Goal: Information Seeking & Learning: Learn about a topic

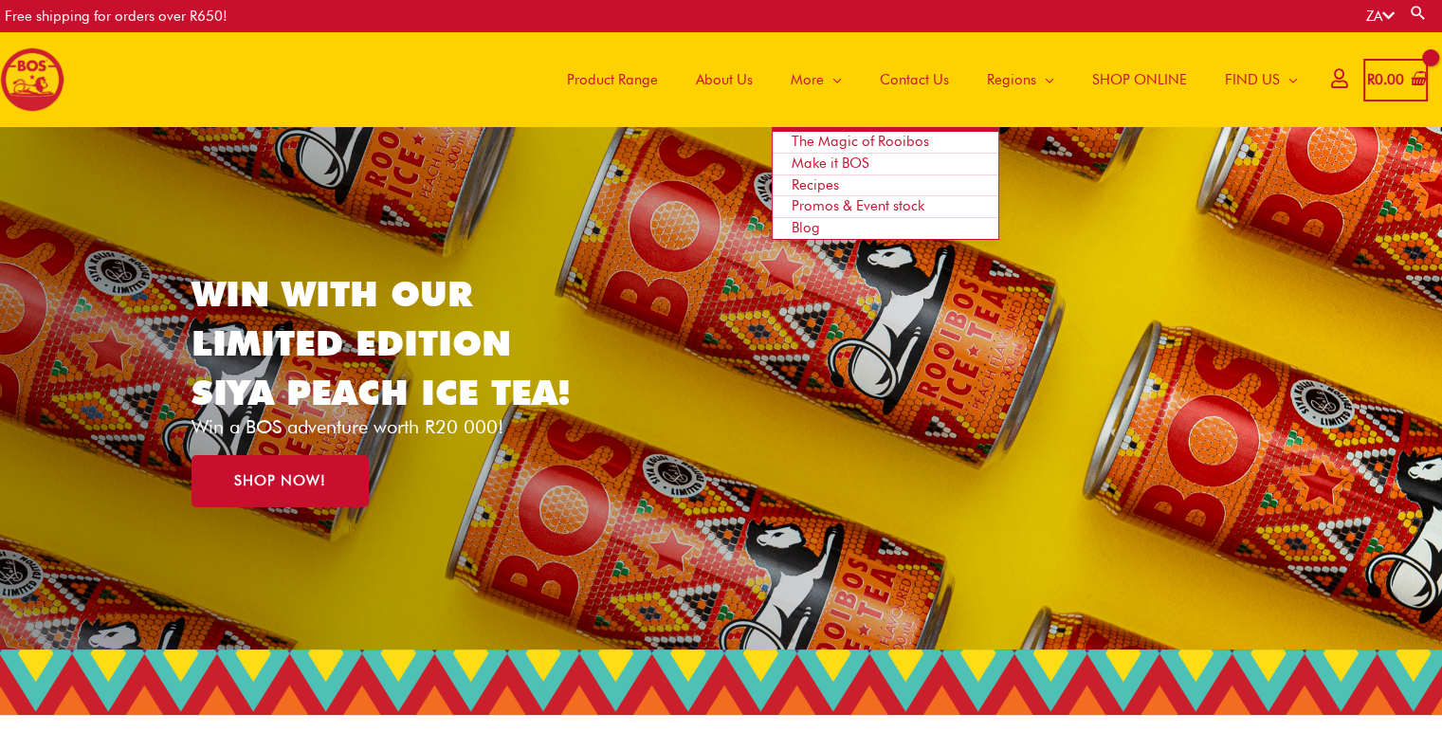
click at [818, 141] on span "The Magic of Rooibos" at bounding box center [859, 141] width 137 height 17
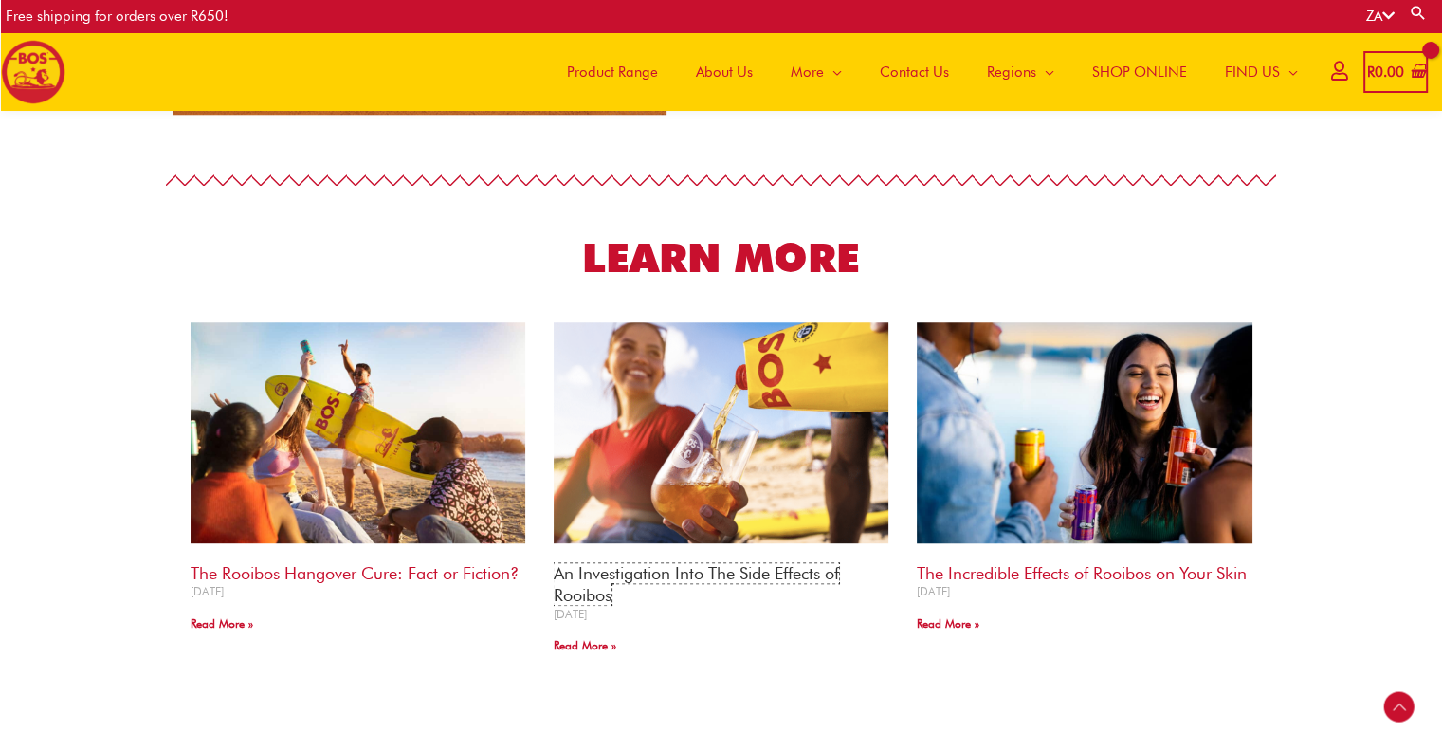
scroll to position [1790, 0]
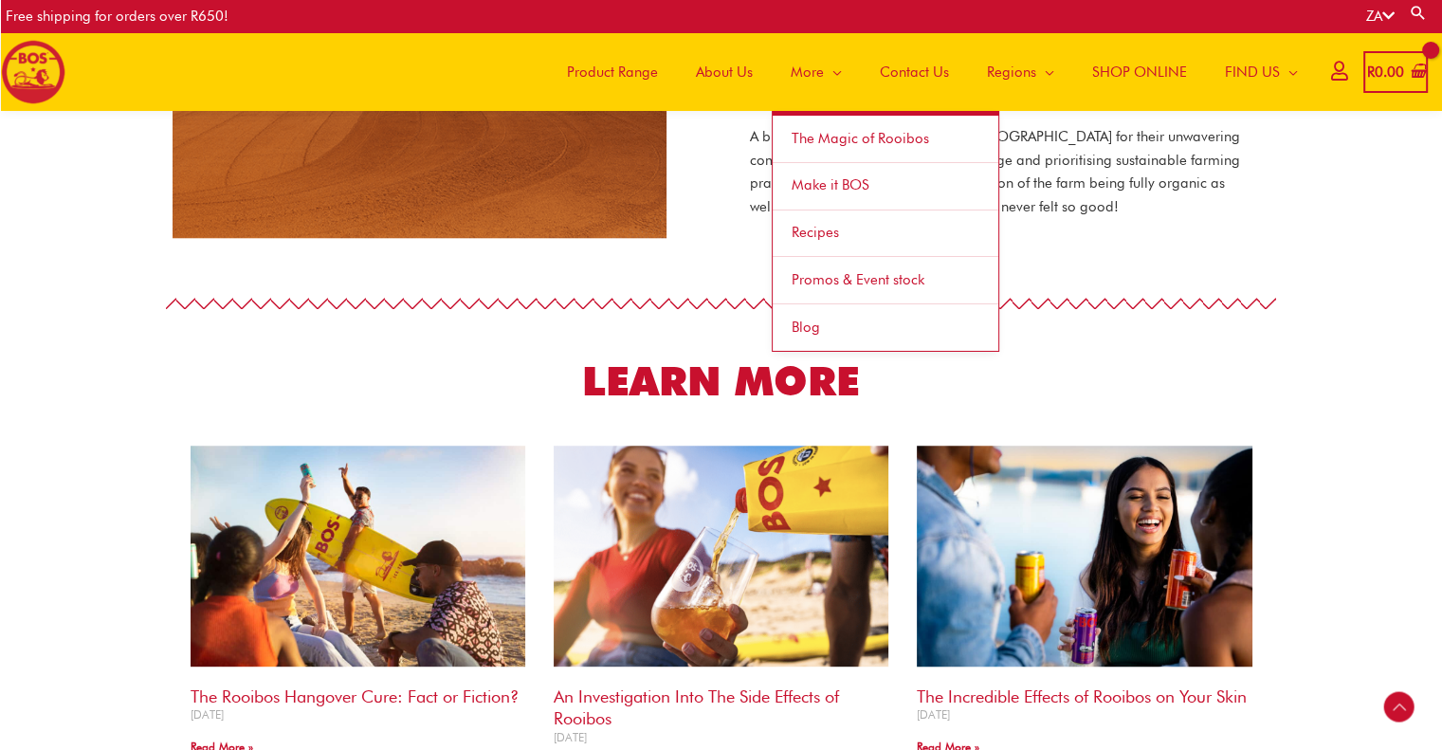
click at [826, 230] on span "Recipes" at bounding box center [814, 232] width 47 height 17
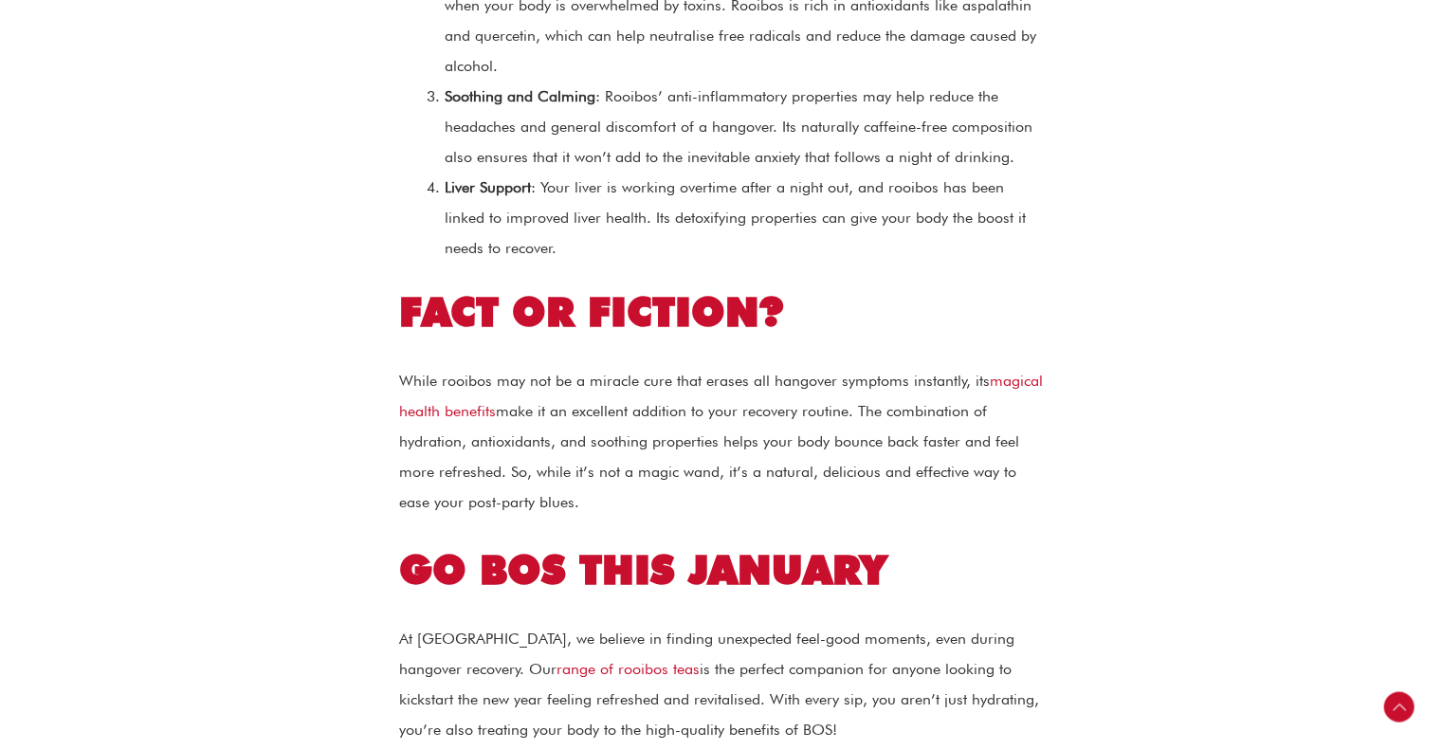
scroll to position [2275, 0]
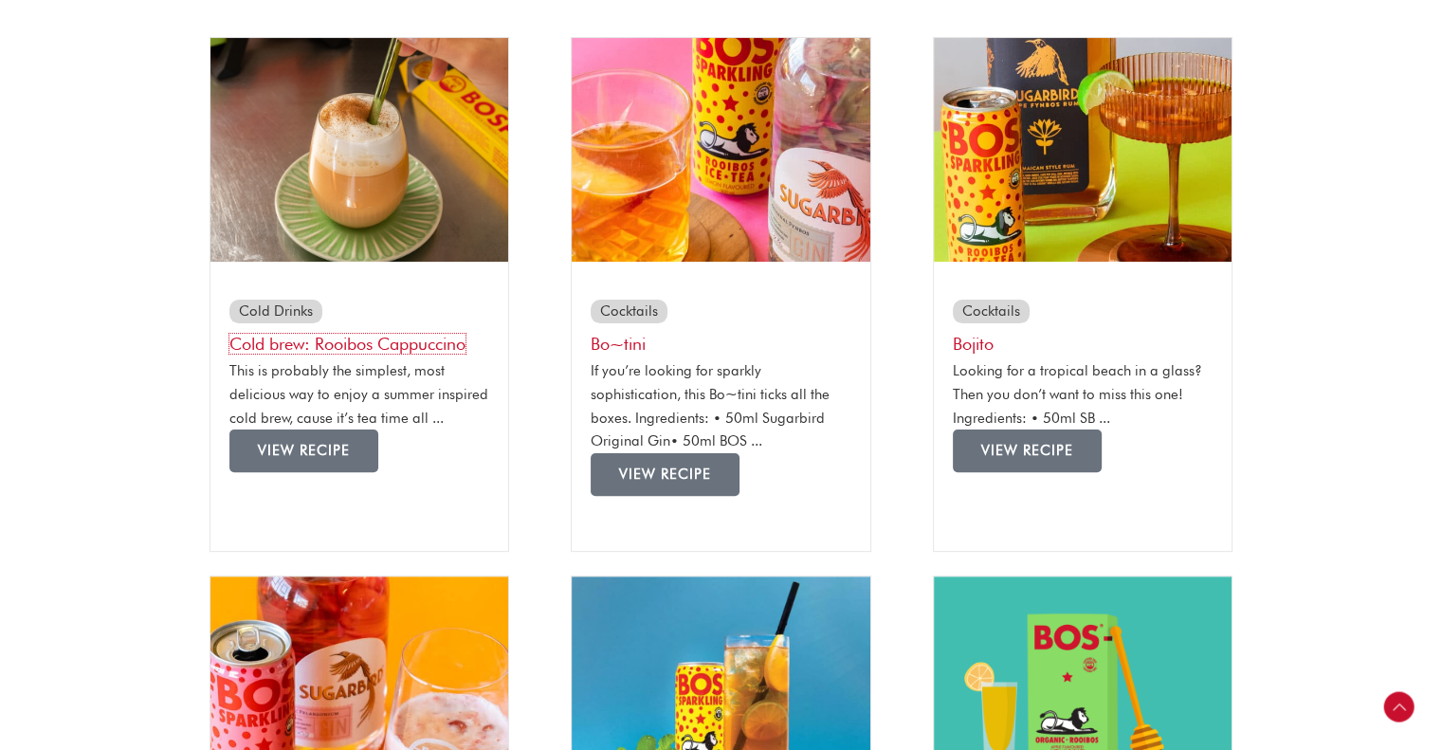
scroll to position [474, 0]
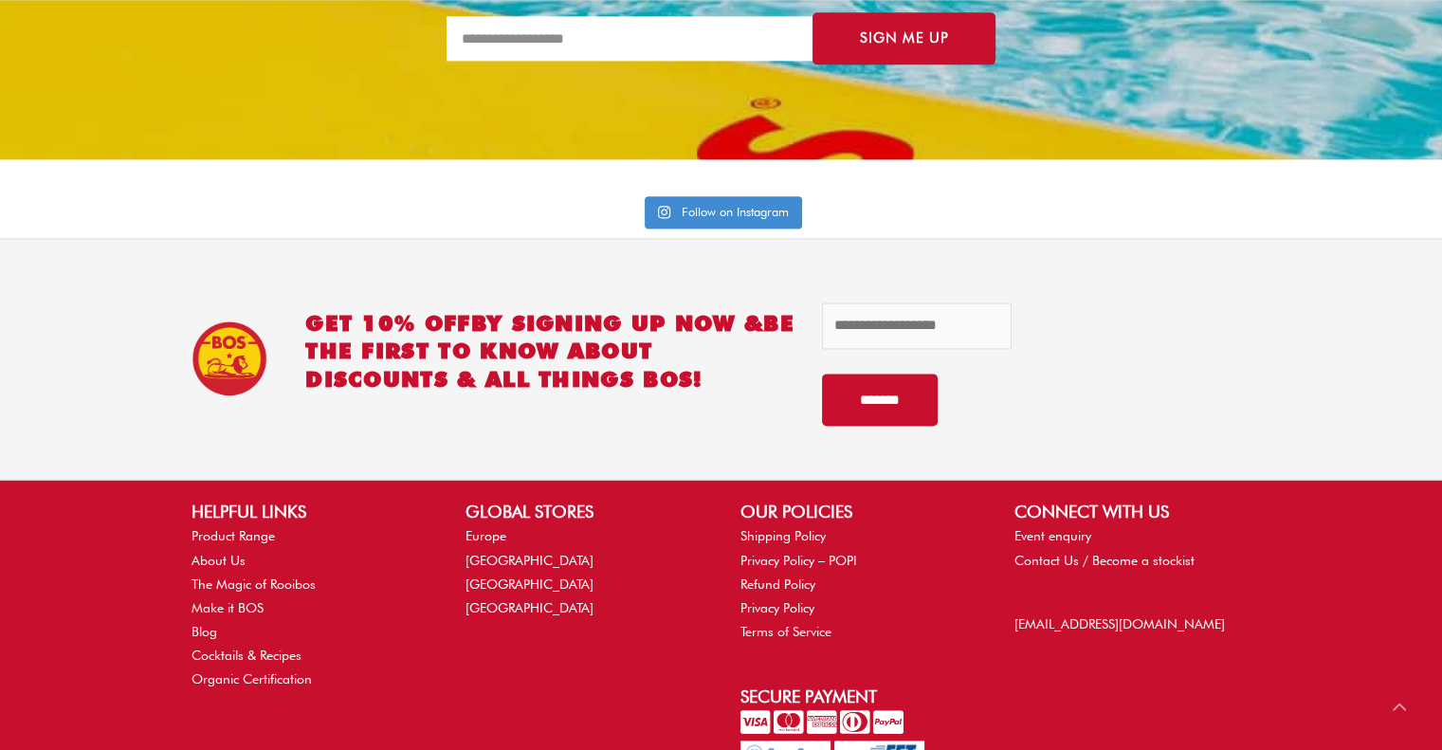
scroll to position [2604, 0]
